Goal: Task Accomplishment & Management: Manage account settings

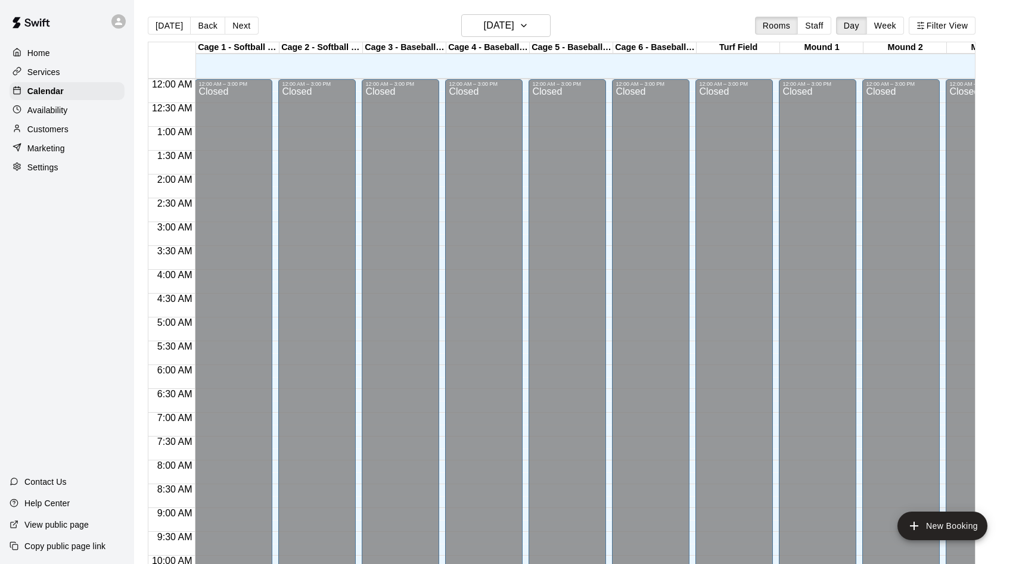
scroll to position [646, 0]
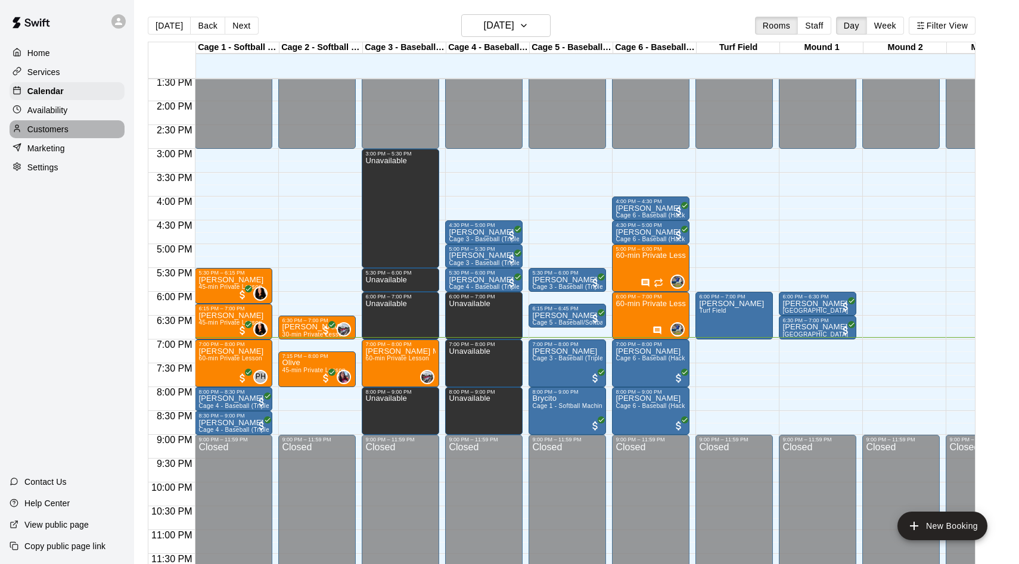
click at [55, 129] on p "Customers" at bounding box center [47, 129] width 41 height 12
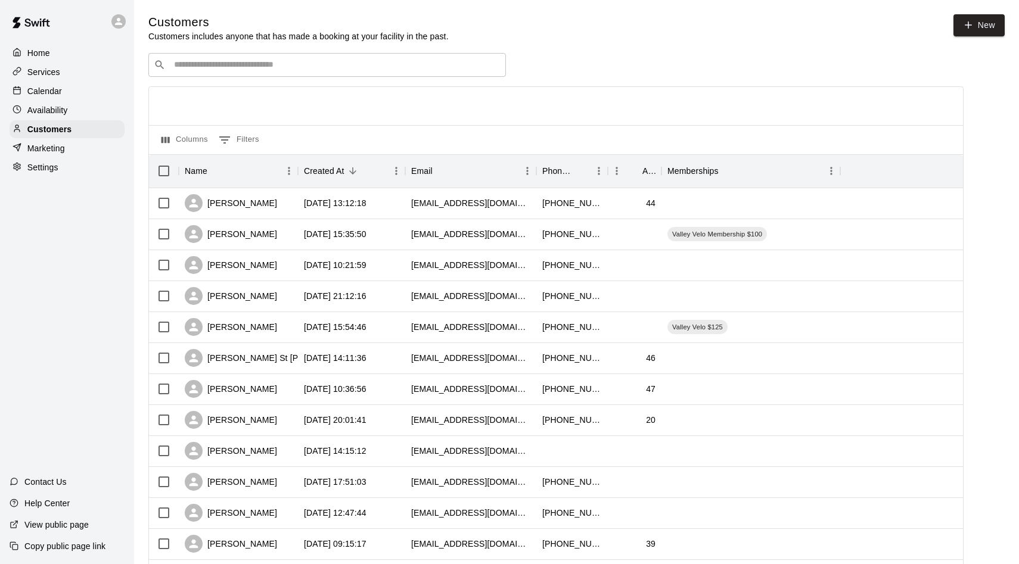
click at [288, 64] on input "Search customers by name or email" at bounding box center [335, 65] width 330 height 12
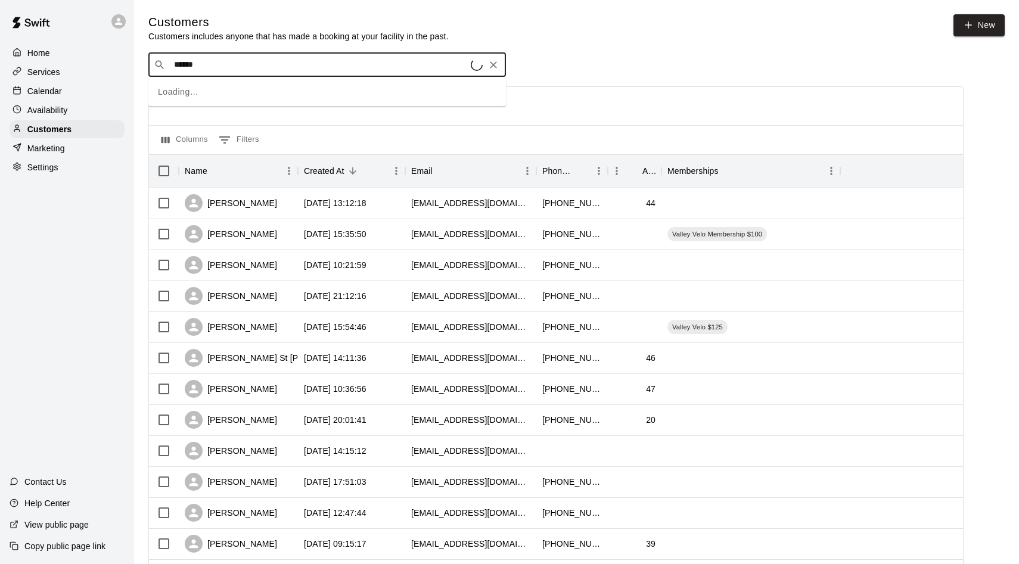
type input "******"
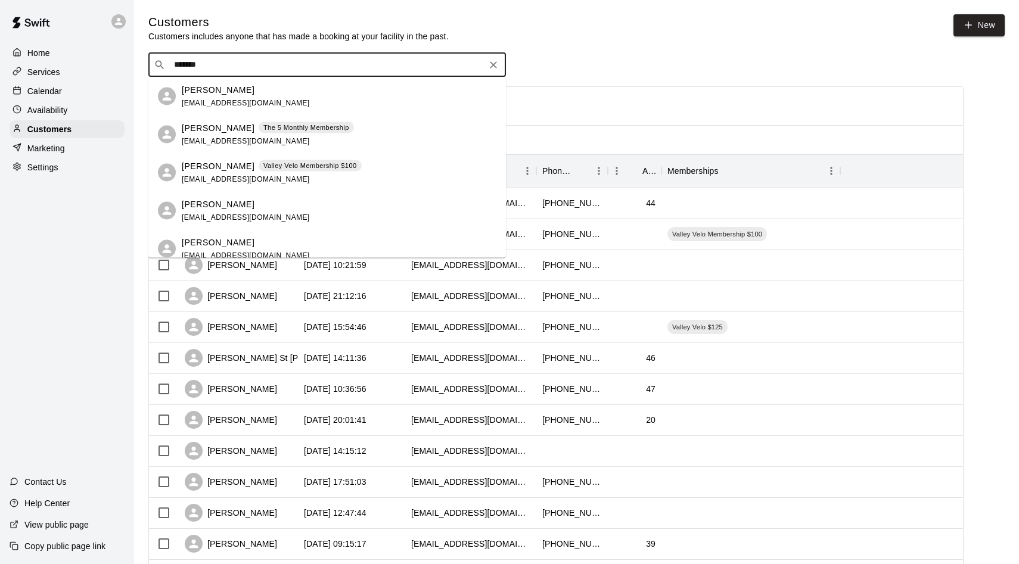
click at [213, 139] on span "[EMAIL_ADDRESS][DOMAIN_NAME]" at bounding box center [246, 140] width 128 height 8
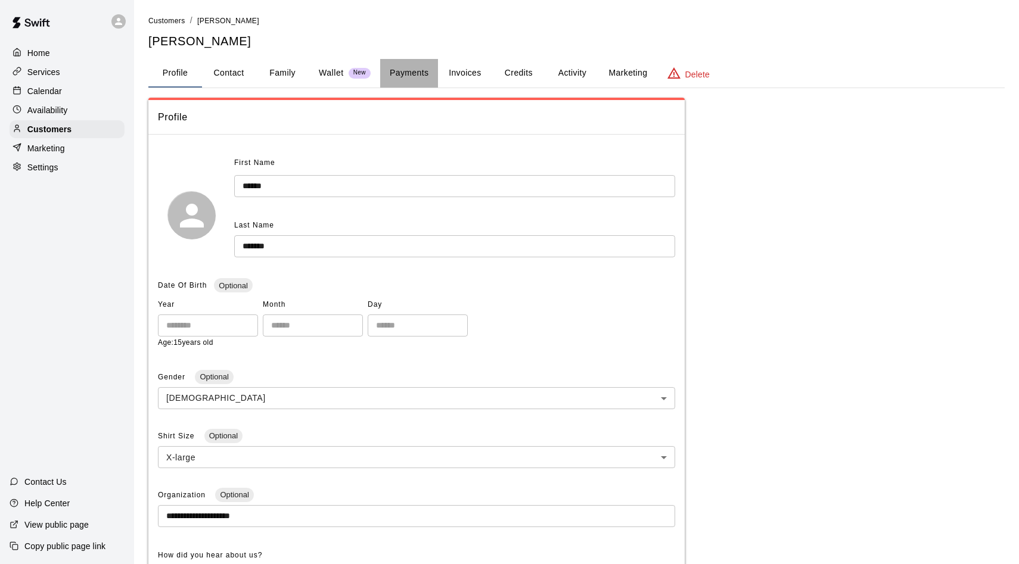
click at [404, 67] on button "Payments" at bounding box center [409, 73] width 58 height 29
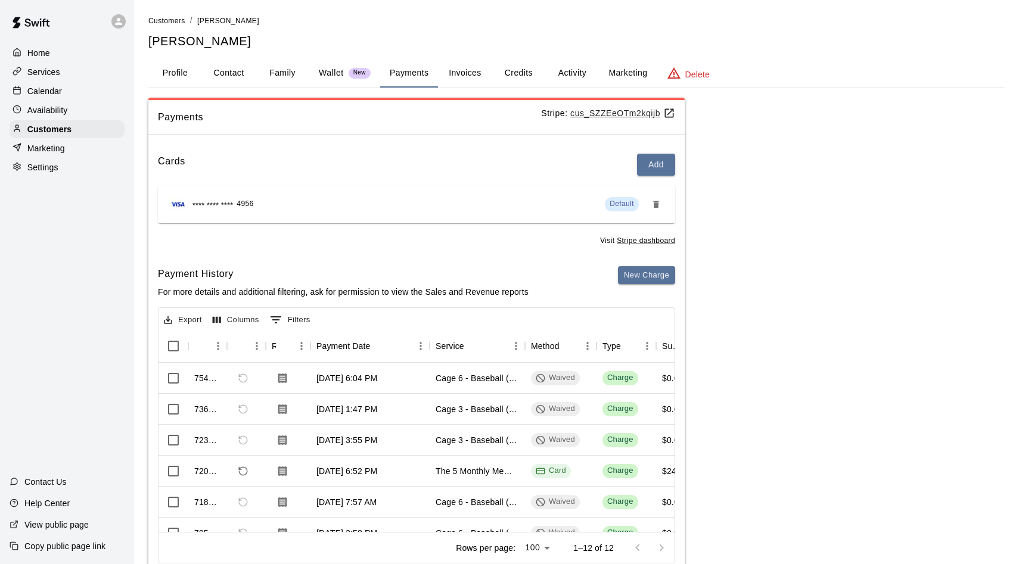
click at [573, 70] on button "Activity" at bounding box center [572, 73] width 54 height 29
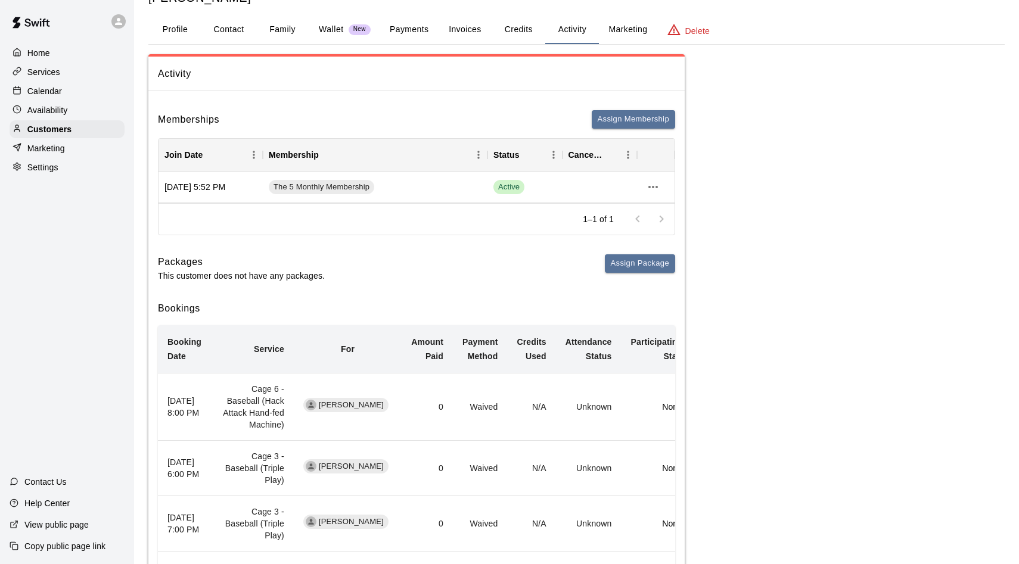
scroll to position [51, 0]
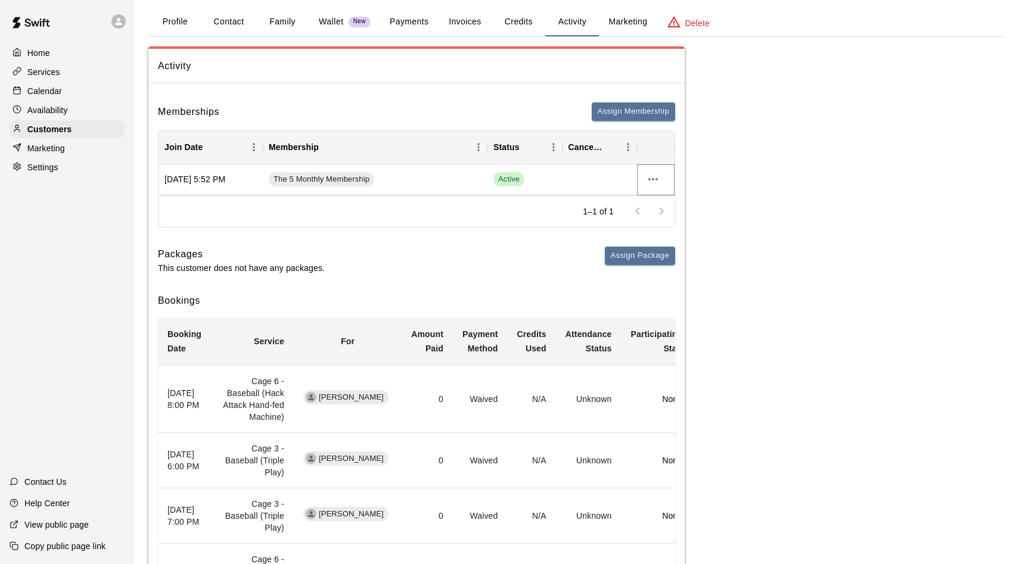
click at [653, 182] on icon "more actions" at bounding box center [653, 179] width 14 height 14
click at [657, 310] on div at bounding box center [509, 282] width 1019 height 564
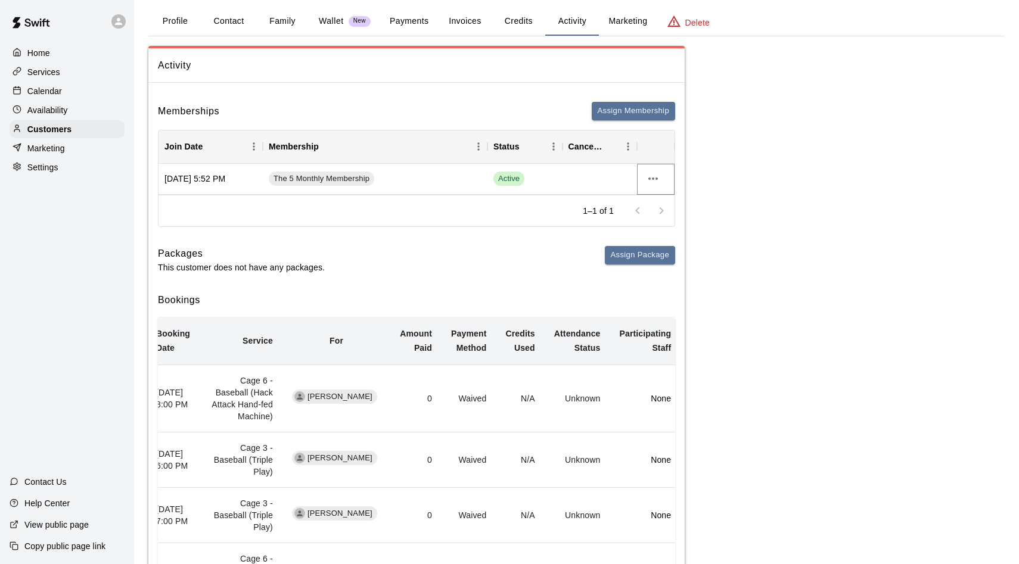
scroll to position [0, 11]
click at [418, 17] on button "Payments" at bounding box center [409, 21] width 58 height 29
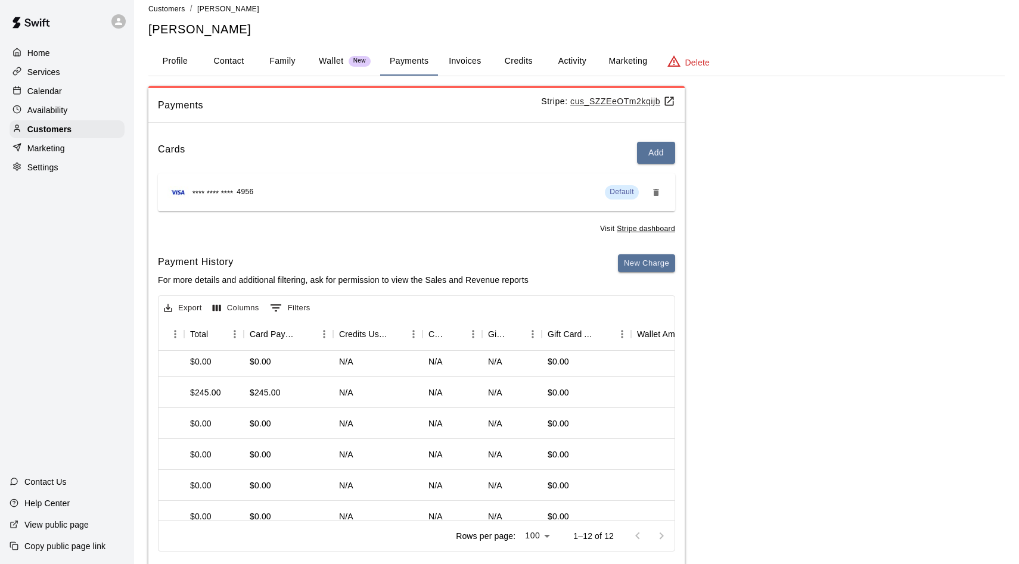
scroll to position [66, 651]
click at [552, 60] on button "Activity" at bounding box center [572, 61] width 54 height 29
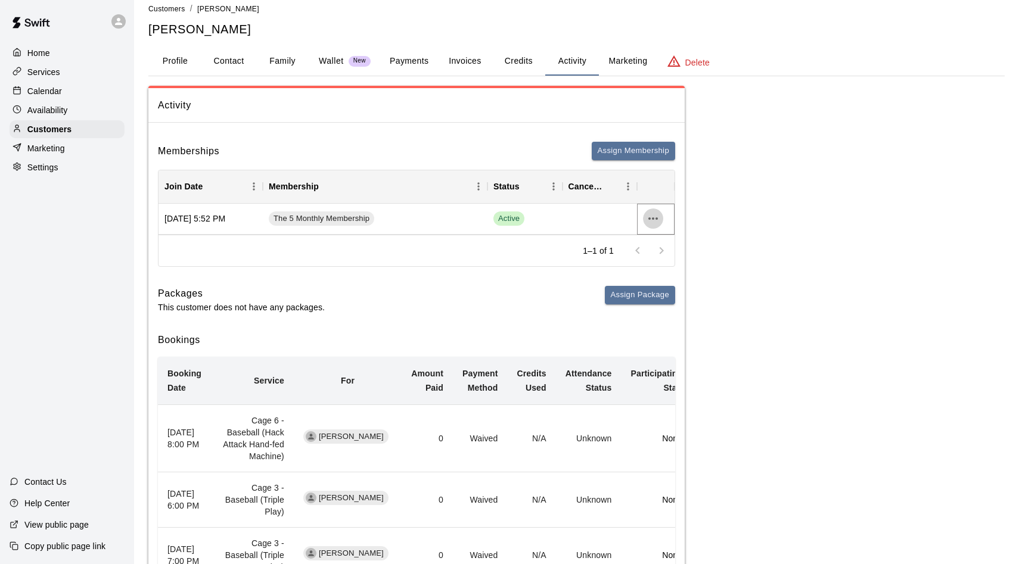
click at [658, 218] on icon "more actions" at bounding box center [653, 219] width 14 height 14
click at [679, 263] on li "Cancel" at bounding box center [676, 263] width 67 height 20
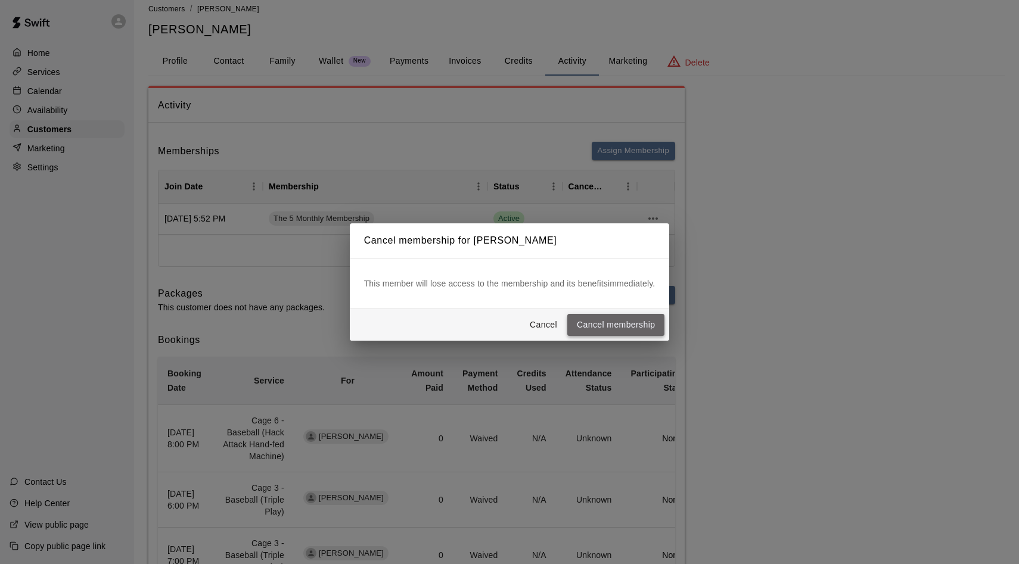
click at [642, 322] on button "Cancel membership" at bounding box center [615, 325] width 97 height 22
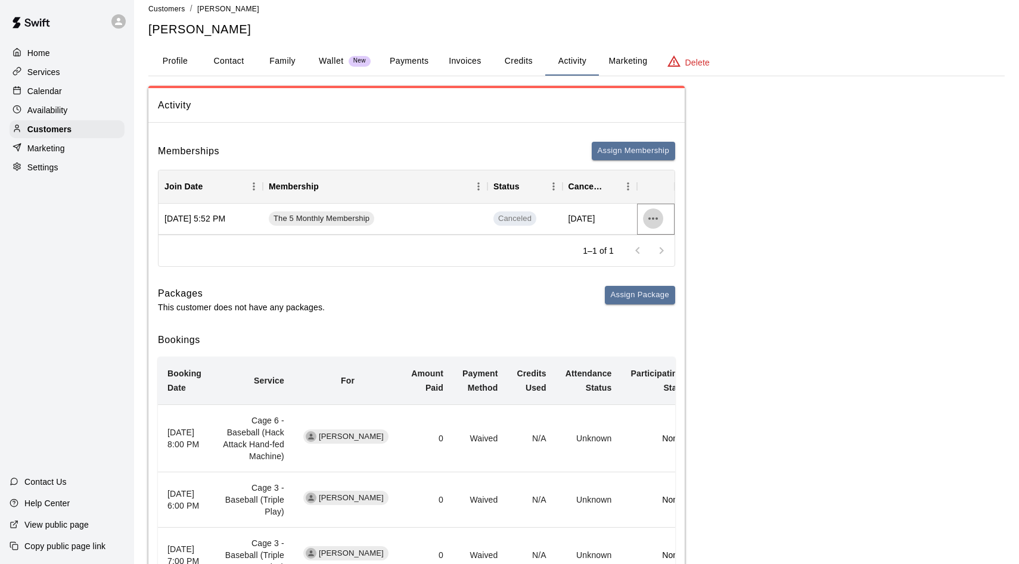
click at [652, 221] on icon "more actions" at bounding box center [653, 219] width 14 height 14
click at [524, 291] on div at bounding box center [509, 282] width 1019 height 564
click at [68, 91] on div "Calendar" at bounding box center [67, 91] width 115 height 18
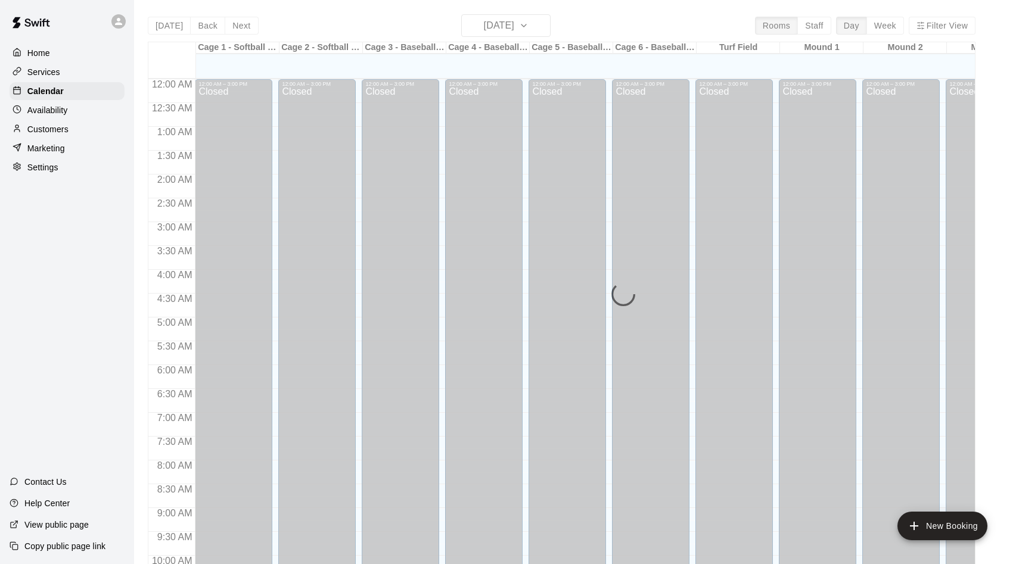
scroll to position [610, 0]
